Goal: Find specific page/section: Find specific page/section

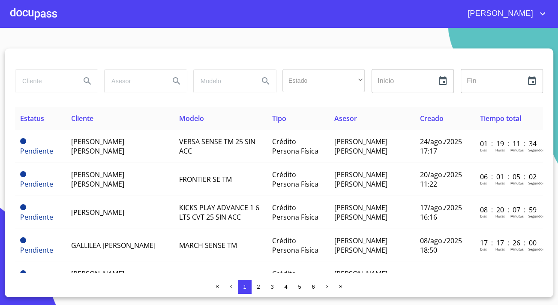
click at [37, 18] on div at bounding box center [33, 13] width 47 height 27
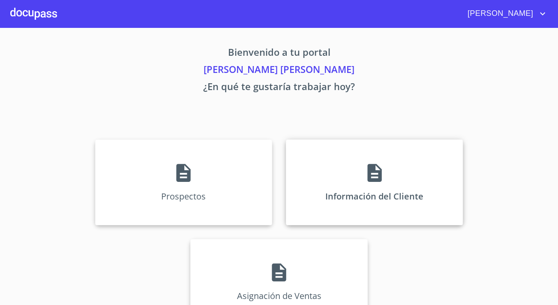
click at [350, 170] on div "Información del Cliente" at bounding box center [374, 182] width 177 height 86
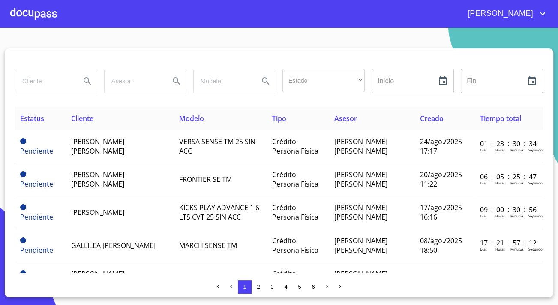
click at [27, 77] on input "search" at bounding box center [44, 80] width 58 height 23
paste input "[PERSON_NAME]"
type input "[PERSON_NAME]"
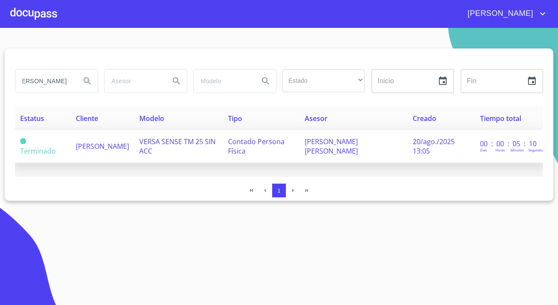
click at [89, 141] on span "[PERSON_NAME]" at bounding box center [102, 145] width 53 height 9
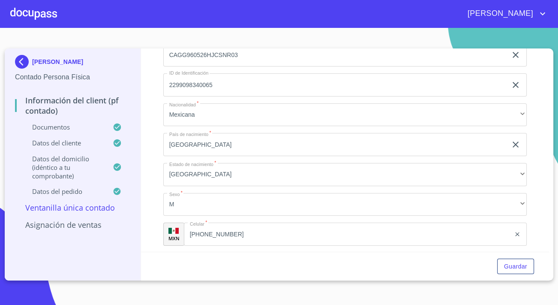
scroll to position [1791, 0]
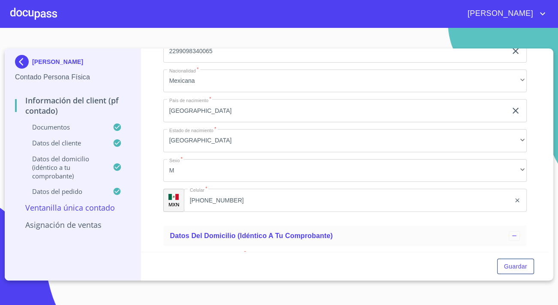
click at [18, 7] on div at bounding box center [33, 13] width 47 height 27
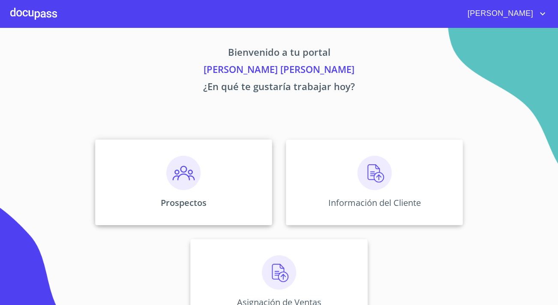
click at [155, 166] on div "Prospectos" at bounding box center [183, 182] width 177 height 86
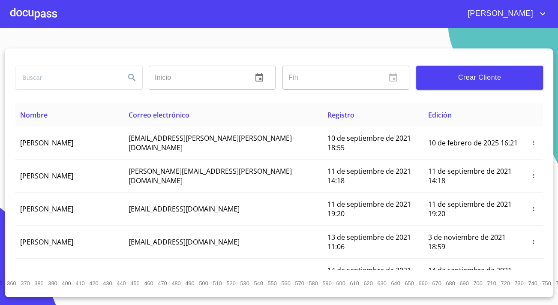
click at [36, 74] on input "search" at bounding box center [66, 77] width 103 height 23
type input "[PERSON_NAME]"
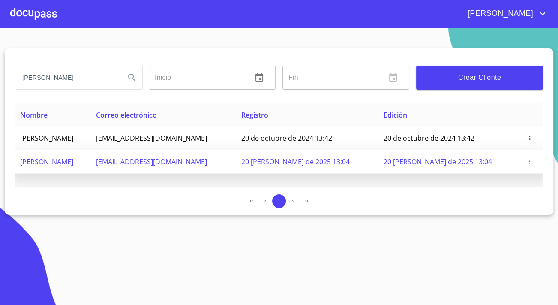
drag, startPoint x: 256, startPoint y: 161, endPoint x: 151, endPoint y: 154, distance: 105.7
click at [151, 154] on tr "[PERSON_NAME] [EMAIL_ADDRESS][DOMAIN_NAME] 20 [PERSON_NAME] de 2025 13:04 20 [P…" at bounding box center [279, 162] width 528 height 24
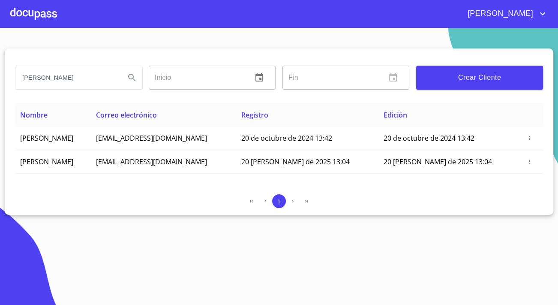
copy tr "[PERSON_NAME] [EMAIL_ADDRESS][DOMAIN_NAME]"
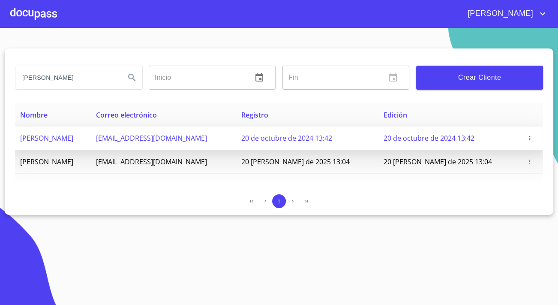
click at [91, 139] on td "[PERSON_NAME]" at bounding box center [53, 138] width 76 height 24
click at [73, 135] on span "[PERSON_NAME]" at bounding box center [46, 137] width 53 height 9
